Goal: Use online tool/utility

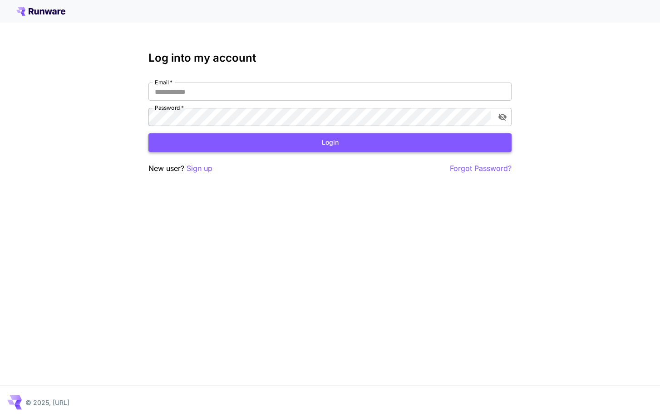
type input "**********"
click at [175, 138] on button "Login" at bounding box center [329, 142] width 363 height 19
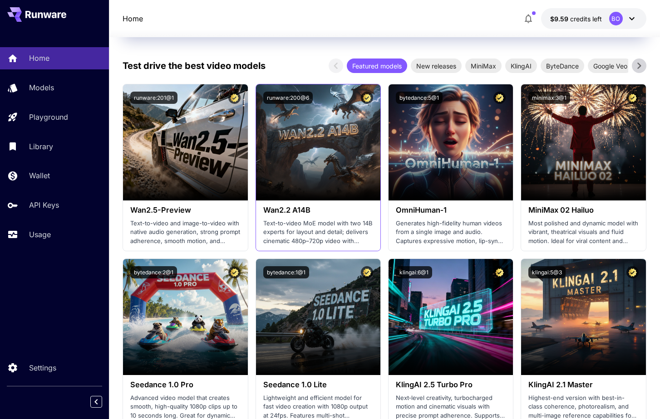
scroll to position [180, 0]
